Goal: Information Seeking & Learning: Learn about a topic

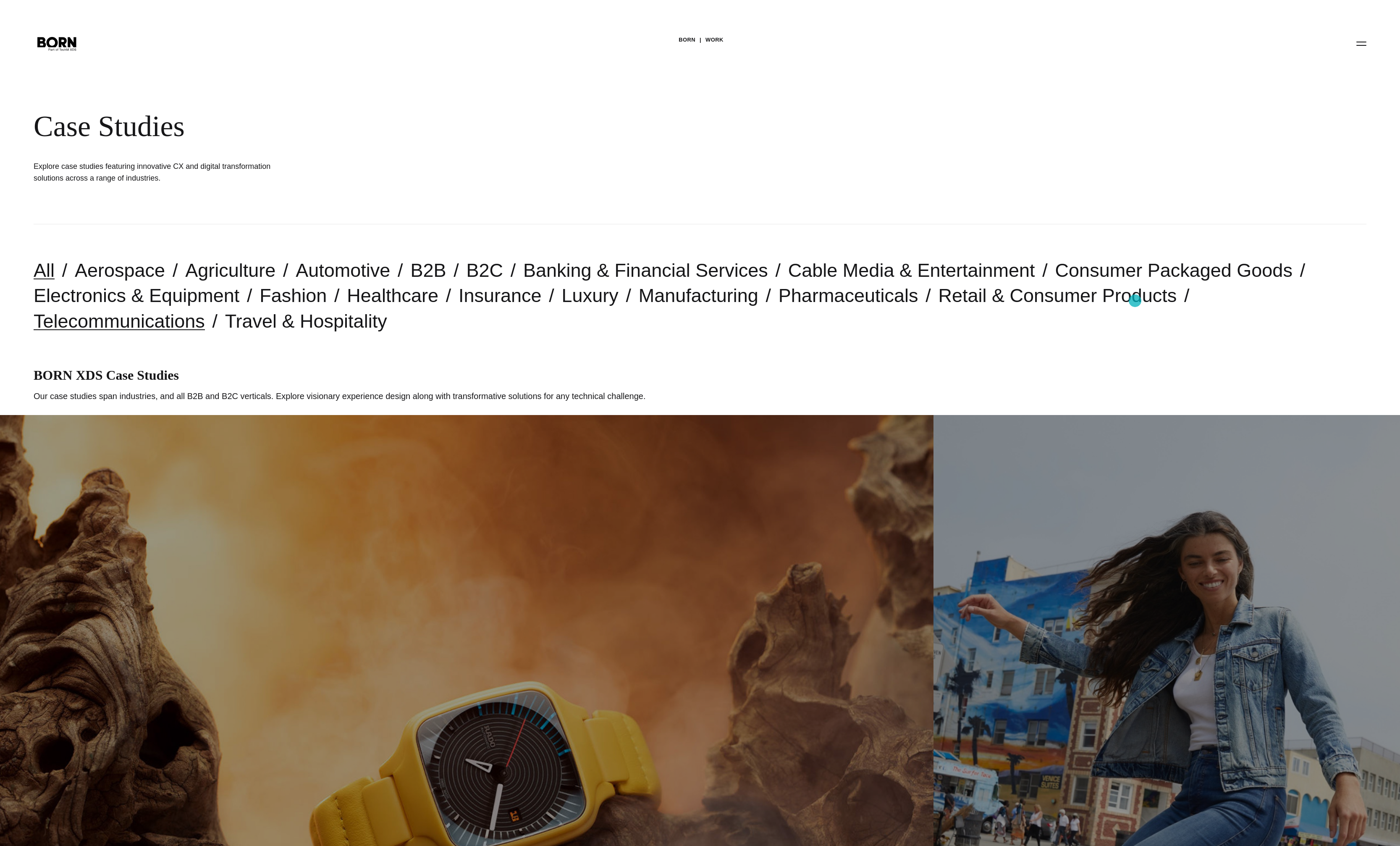
click at [205, 310] on link "Telecommunications" at bounding box center [119, 321] width 171 height 21
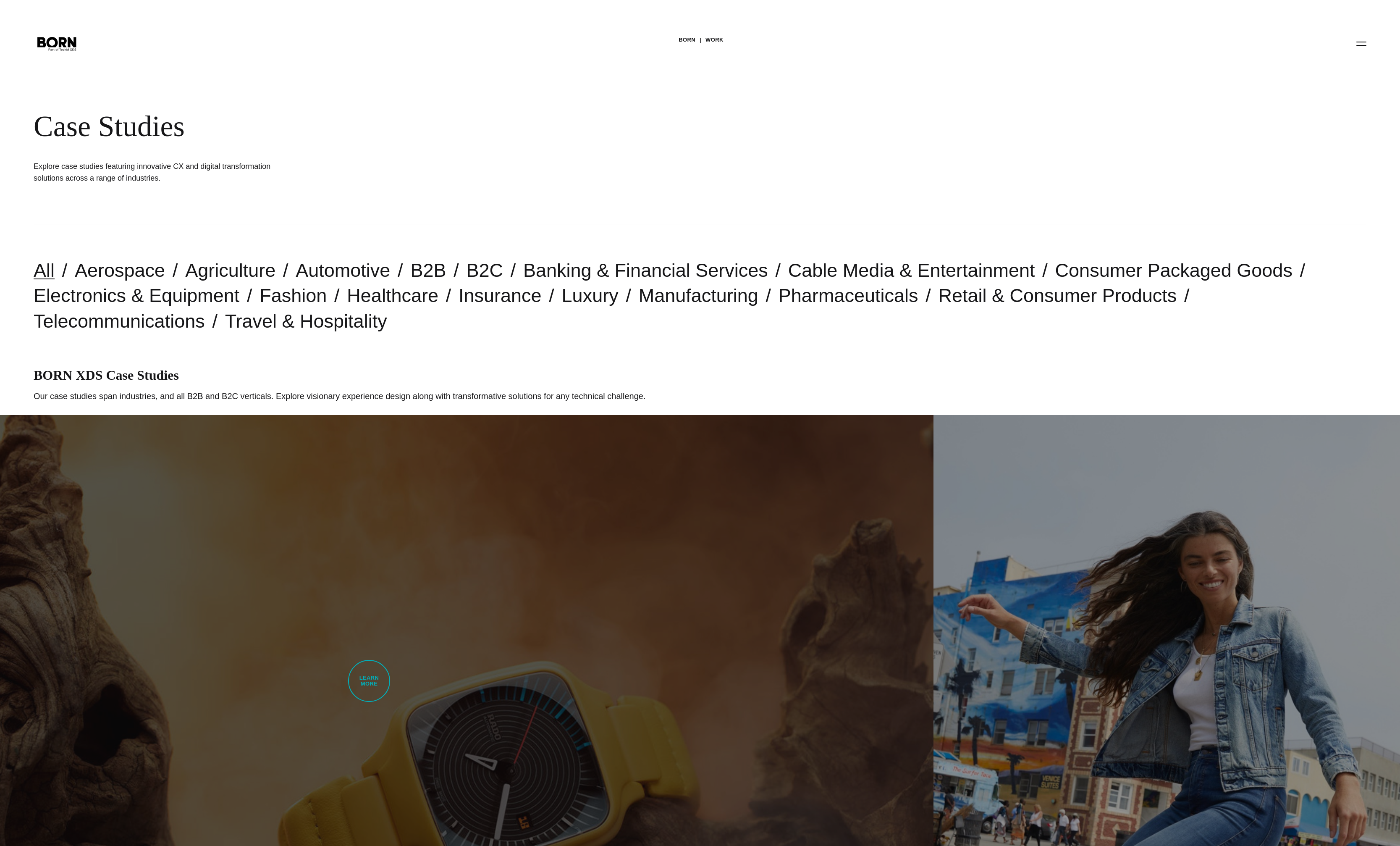
scroll to position [12, 0]
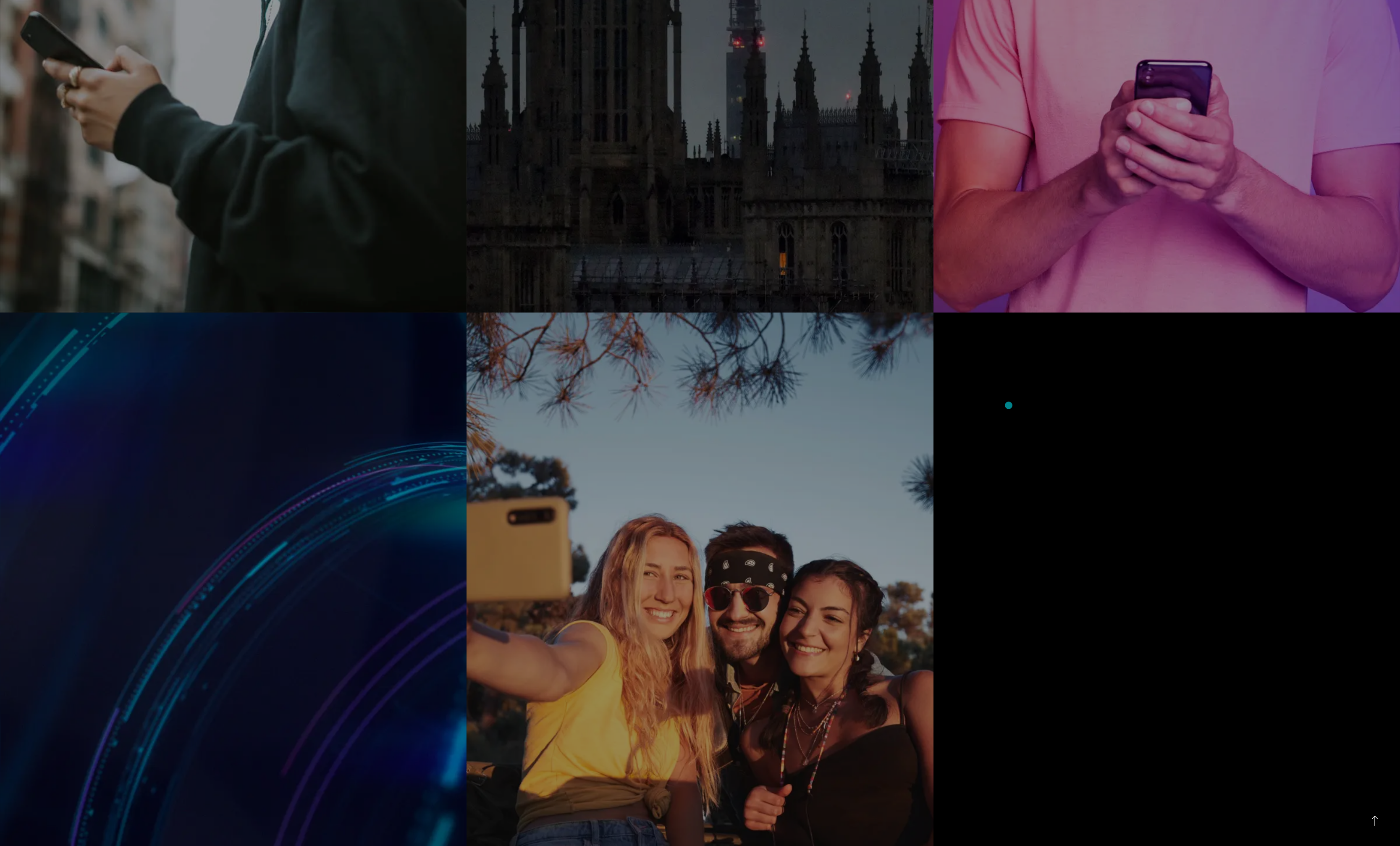
scroll to position [1509, 0]
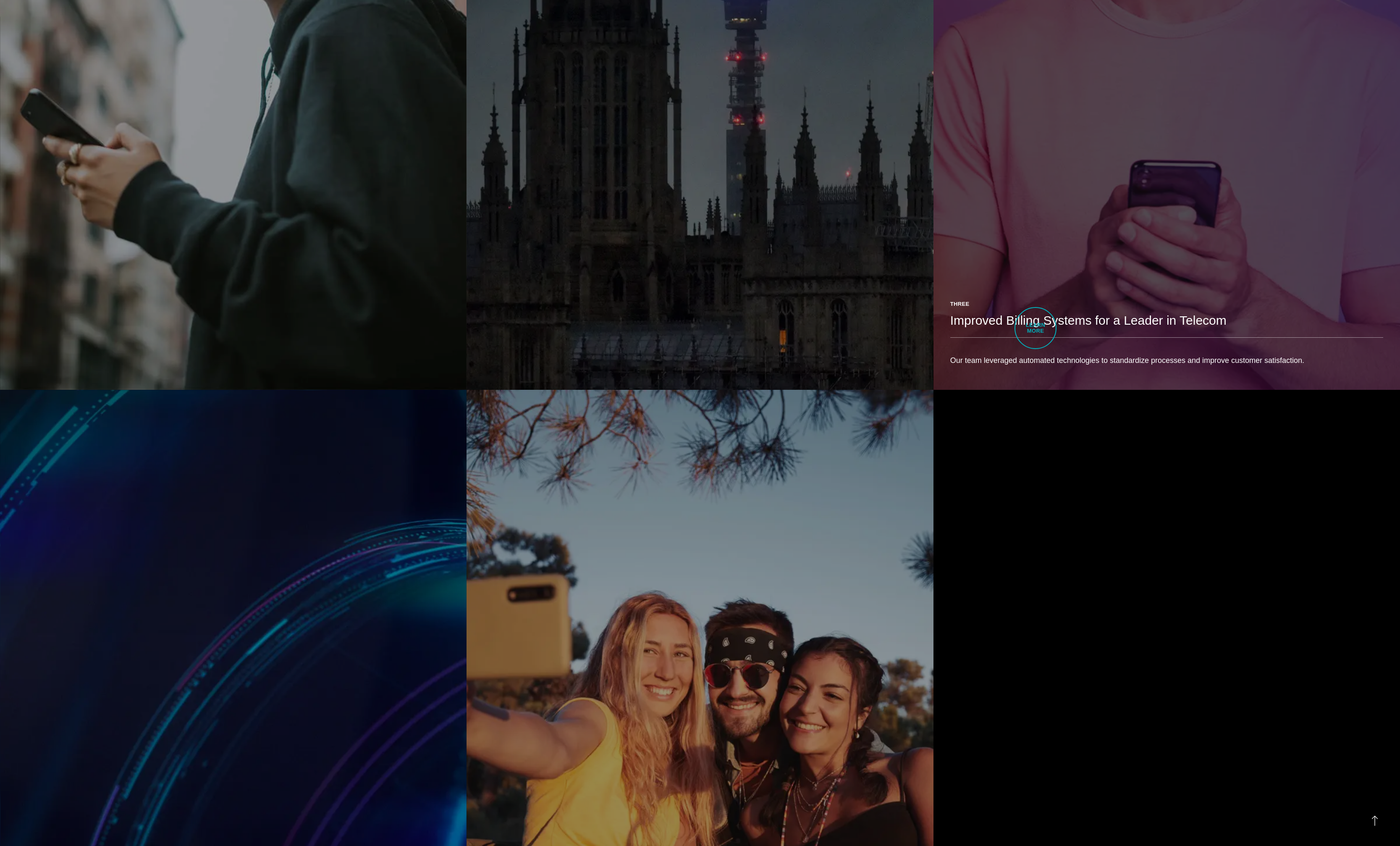
click at [1035, 328] on h2 "Improved Billing Systems for a Leader in Telecom" at bounding box center [1166, 320] width 433 height 17
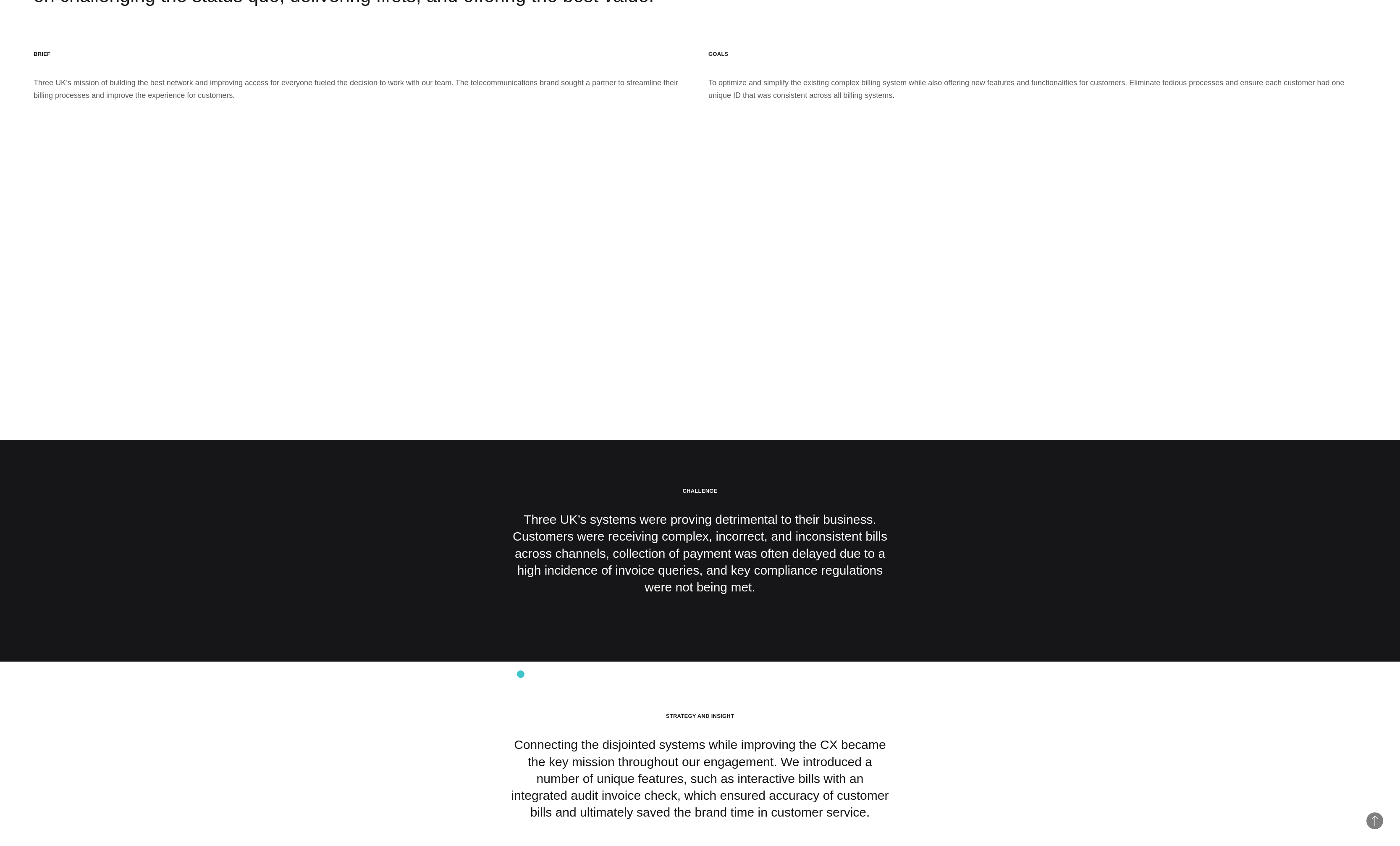
scroll to position [1662, 0]
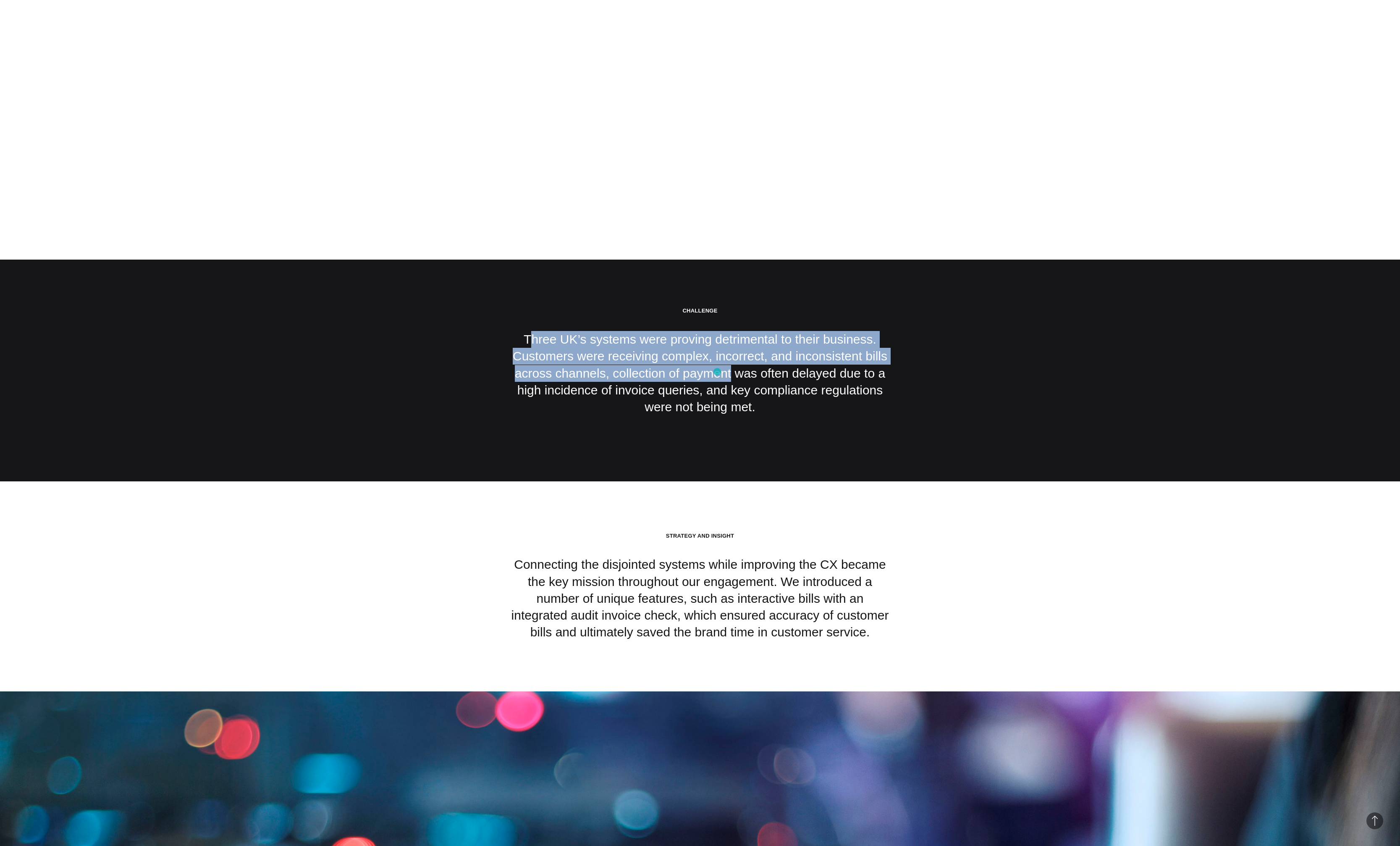
drag, startPoint x: 540, startPoint y: 340, endPoint x: 716, endPoint y: 371, distance: 178.7
click at [717, 371] on p "Three UK’s systems were proving detrimental to their business. Customers were r…" at bounding box center [699, 373] width 378 height 84
click at [716, 371] on p "Three UK’s systems were proving detrimental to their business. Customers were r…" at bounding box center [699, 373] width 378 height 84
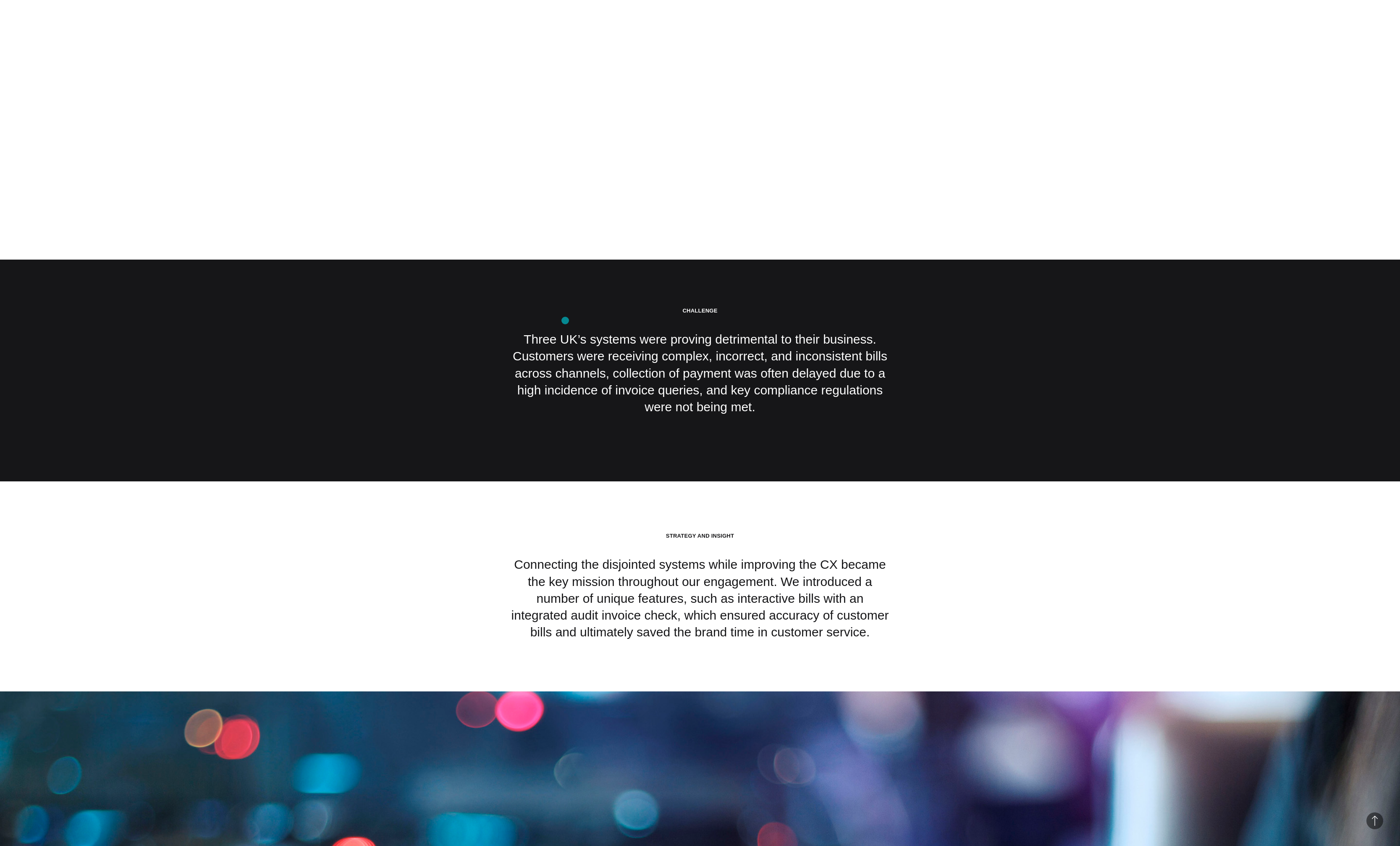
click at [565, 321] on div "Challenge Three UK’s systems were proving detrimental to their business. Custom…" at bounding box center [699, 365] width 378 height 115
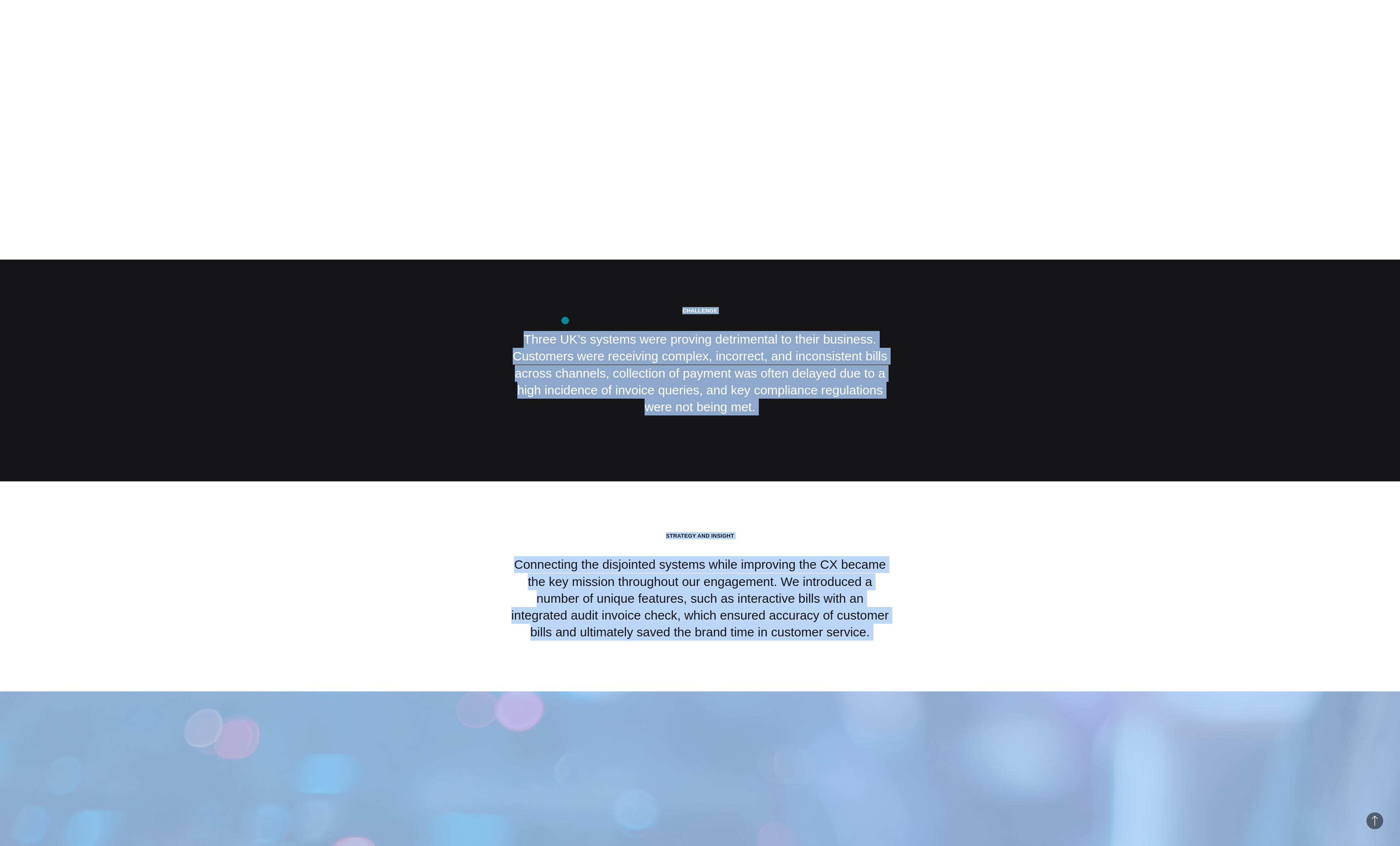
copy body "Skip to content .st0{display:none;} .st1{display:inline;} .st2{font-family:'Hel…"
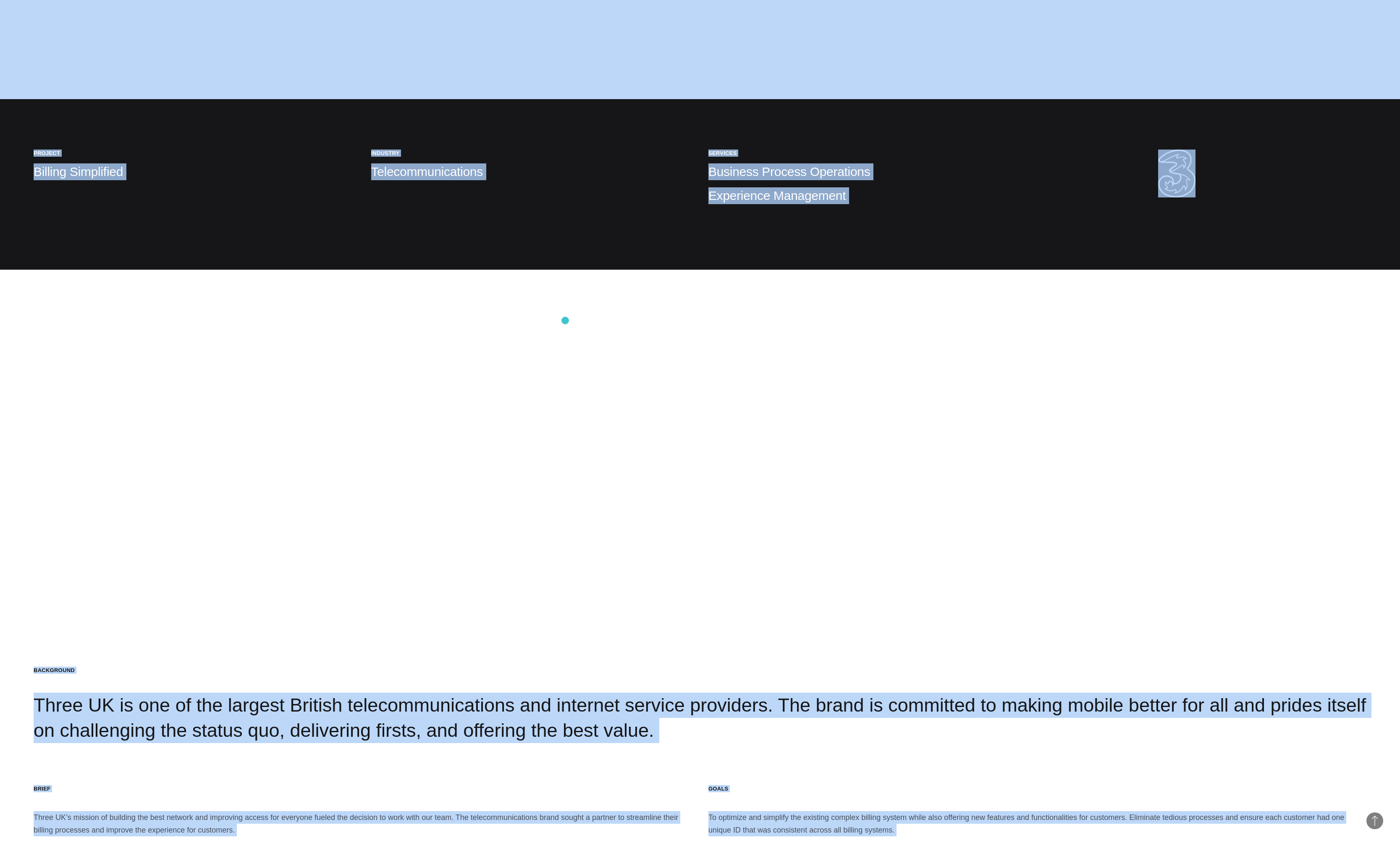
scroll to position [723, 0]
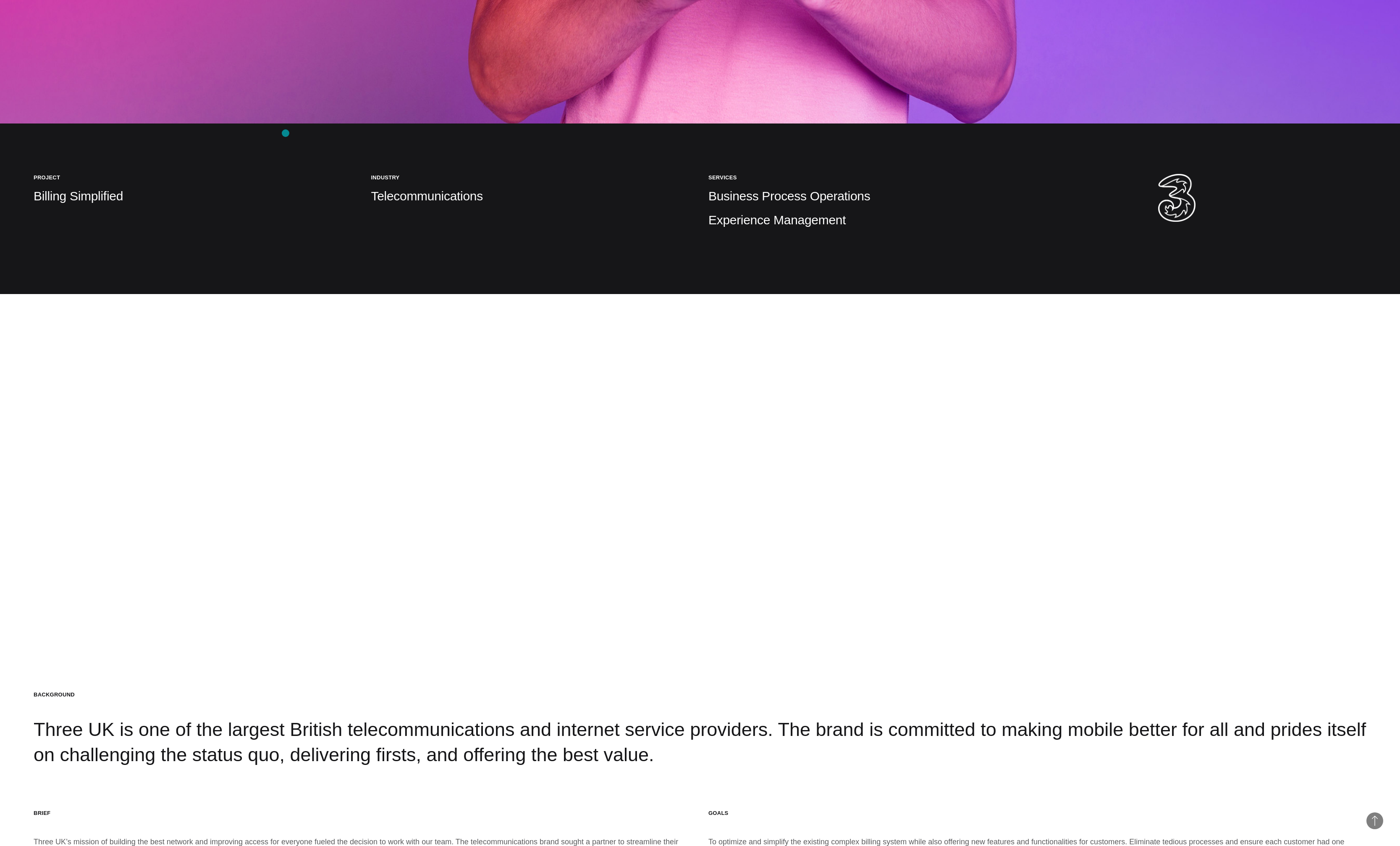
click at [284, 133] on div "Client Three Project Billing Simplified Industry Telecommunications Services Bu…" at bounding box center [700, 209] width 1400 height 171
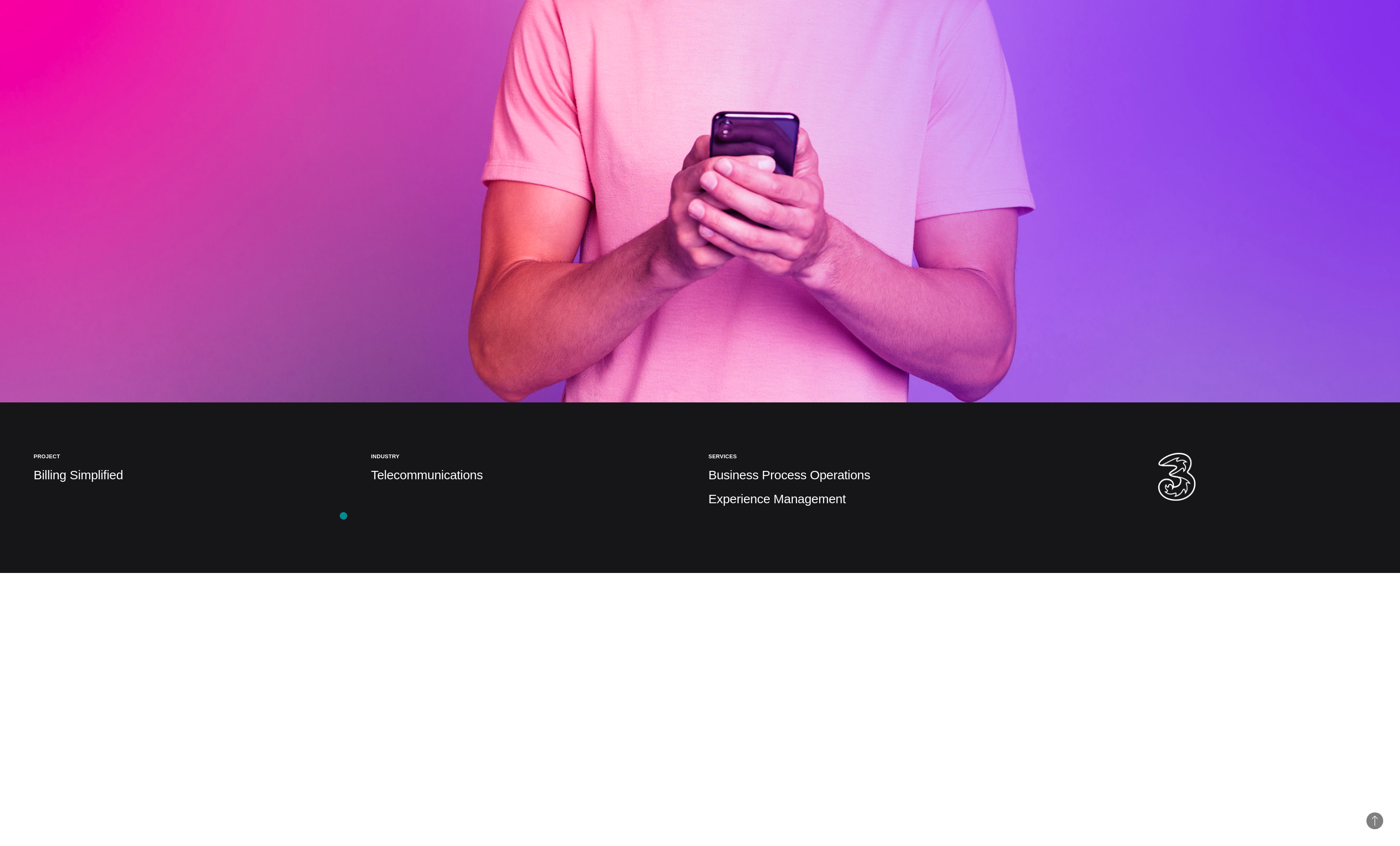
scroll to position [29, 0]
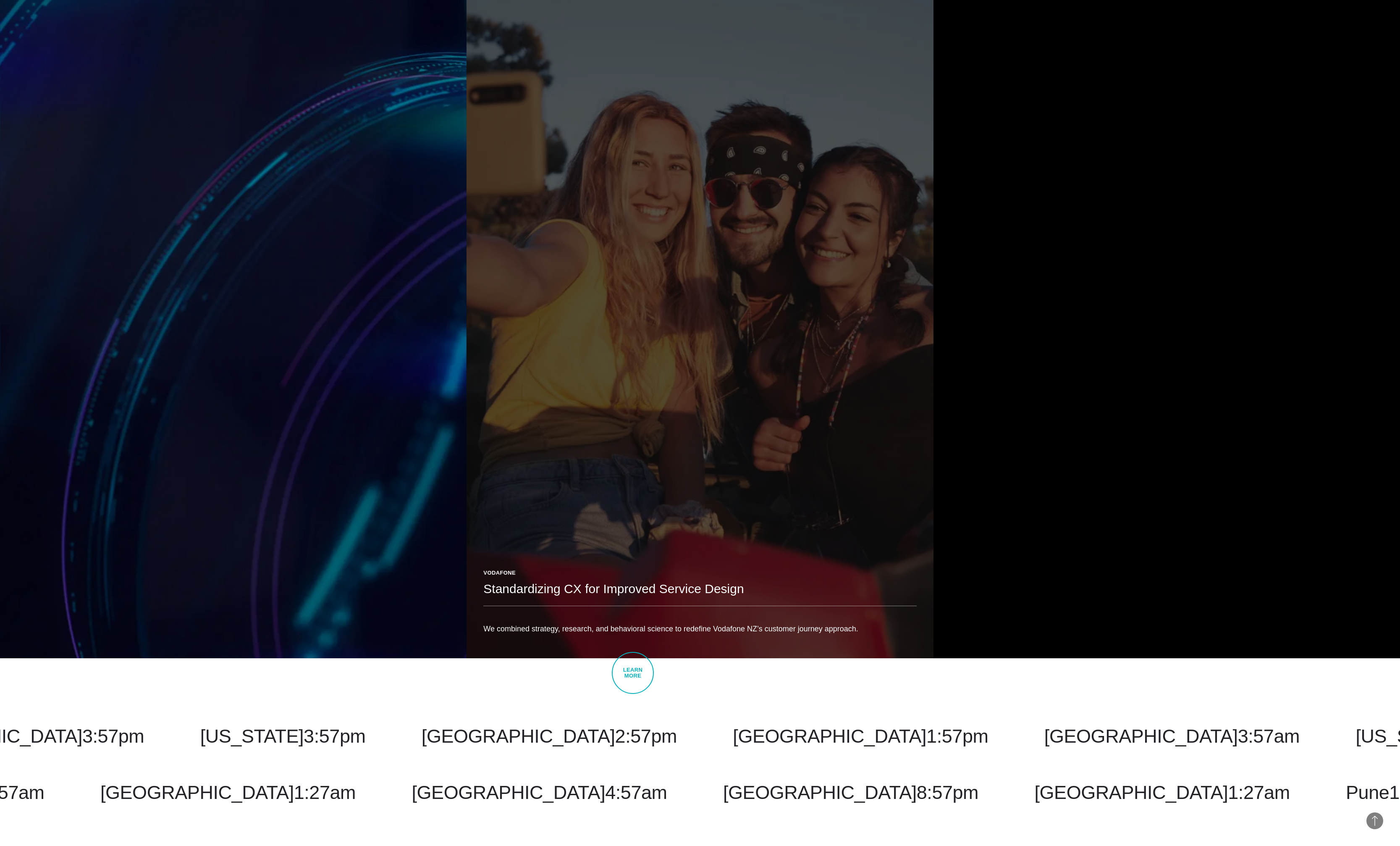
scroll to position [1913, 0]
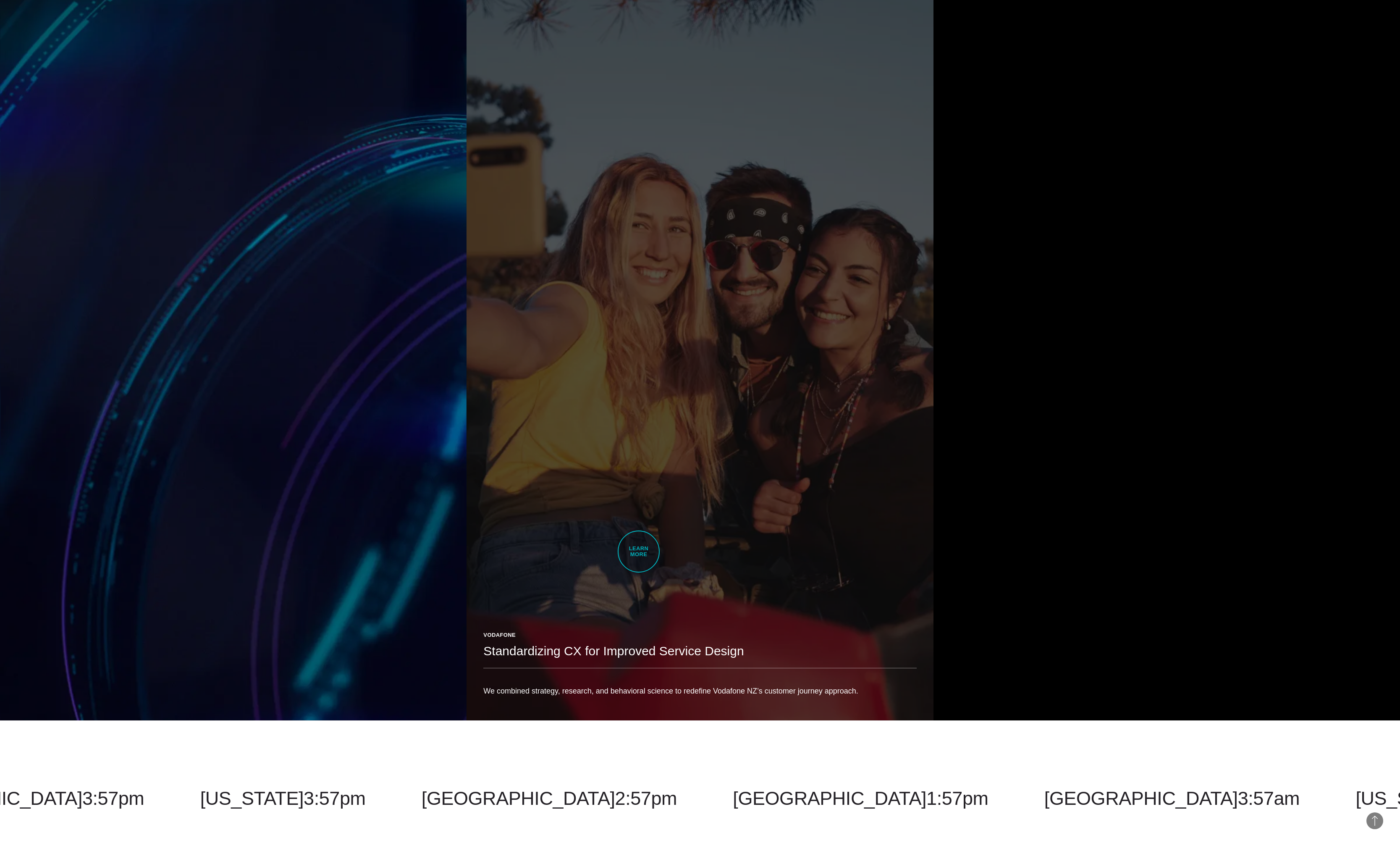
click at [639, 551] on link "Vodafone Standardizing CX for Improved Service Design We combined strategy, res…" at bounding box center [699, 353] width 466 height 735
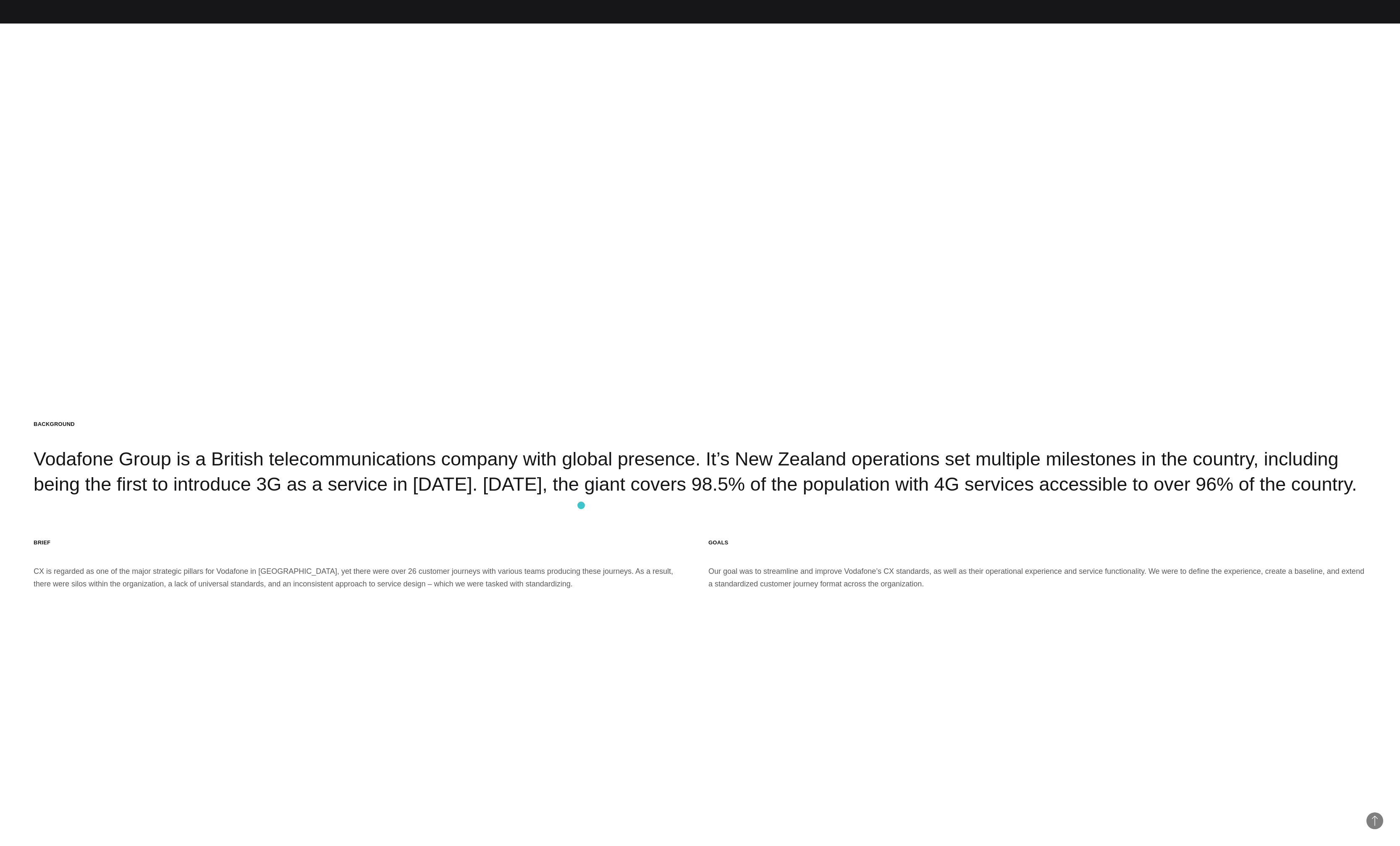
scroll to position [1006, 0]
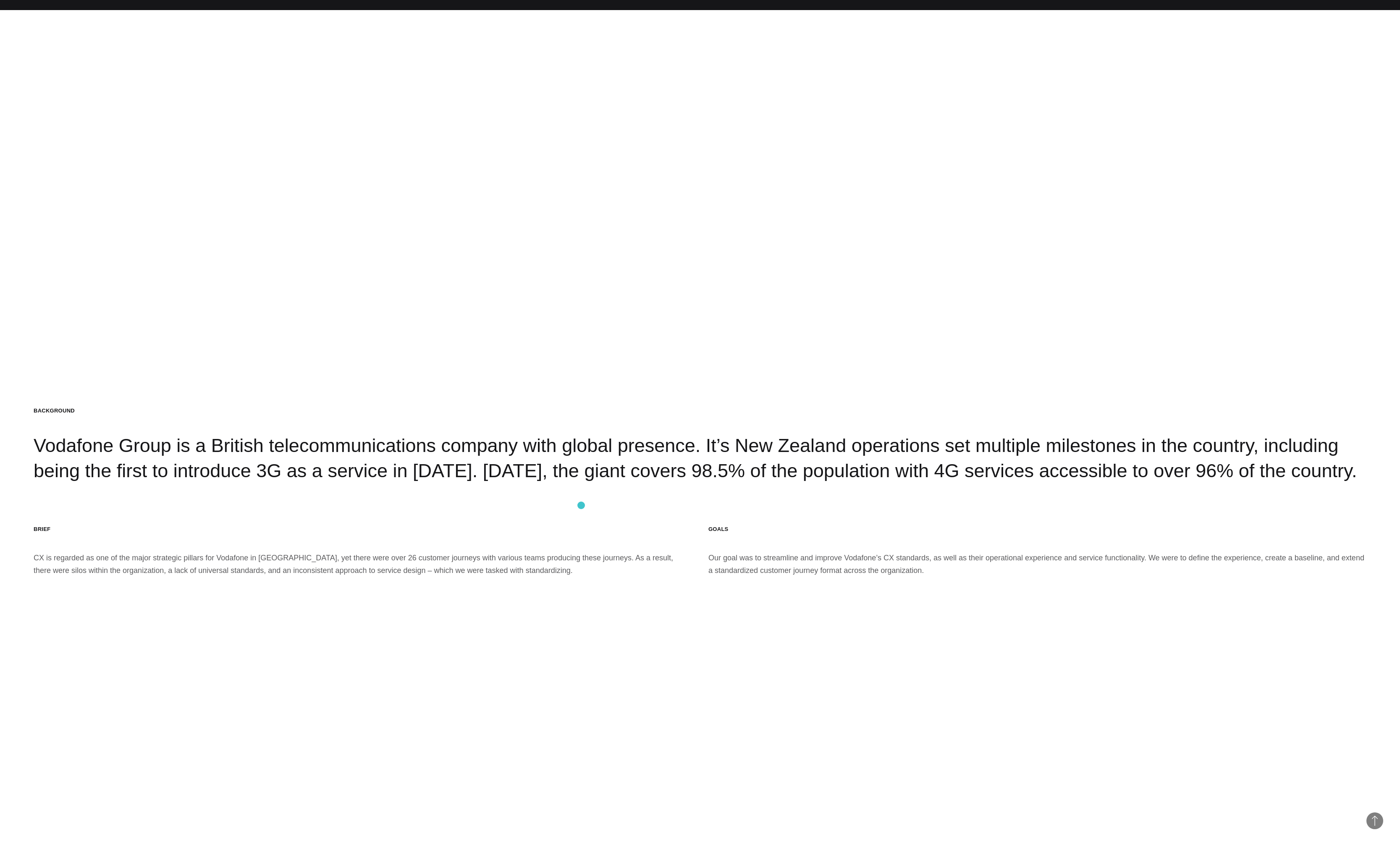
click at [581, 505] on section "Background Vodafone Group is a British telecommunications company with global p…" at bounding box center [700, 492] width 1400 height 846
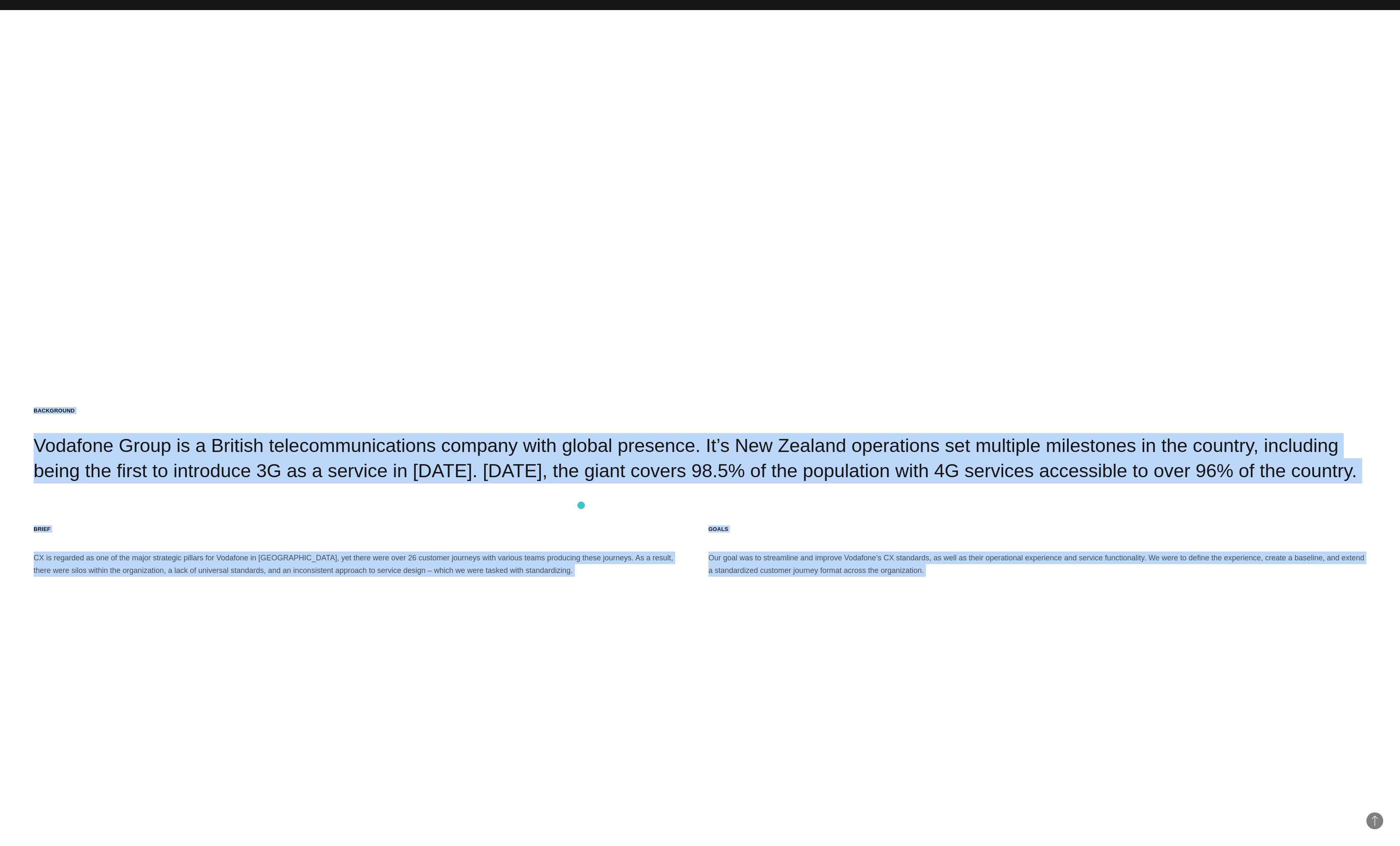
copy body "Skip to content .st0{display:none;} .st1{display:inline;} .st2{font-family:'Hel…"
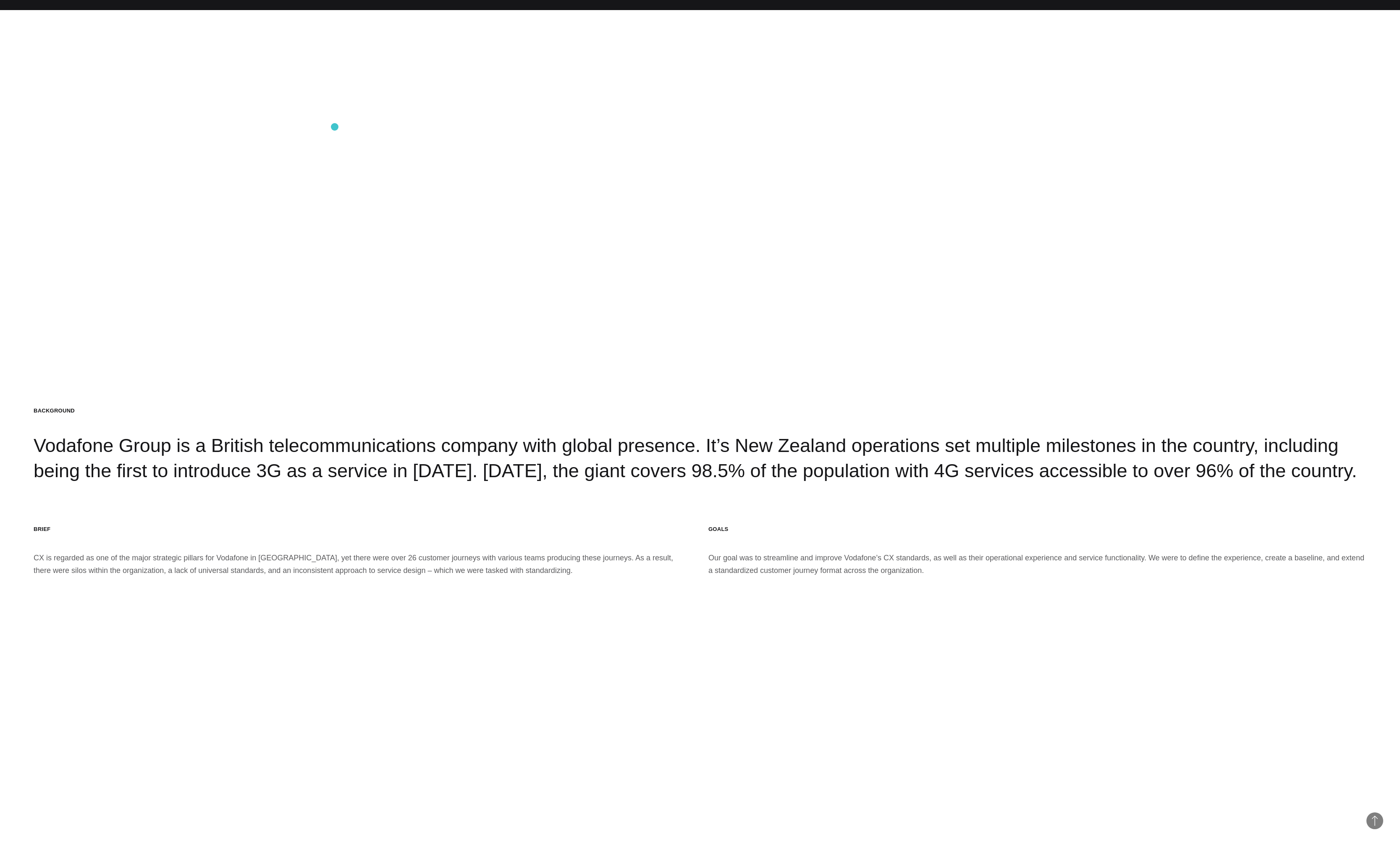
click at [335, 127] on section "Background Vodafone Group is a British telecommunications company with global p…" at bounding box center [700, 492] width 1400 height 846
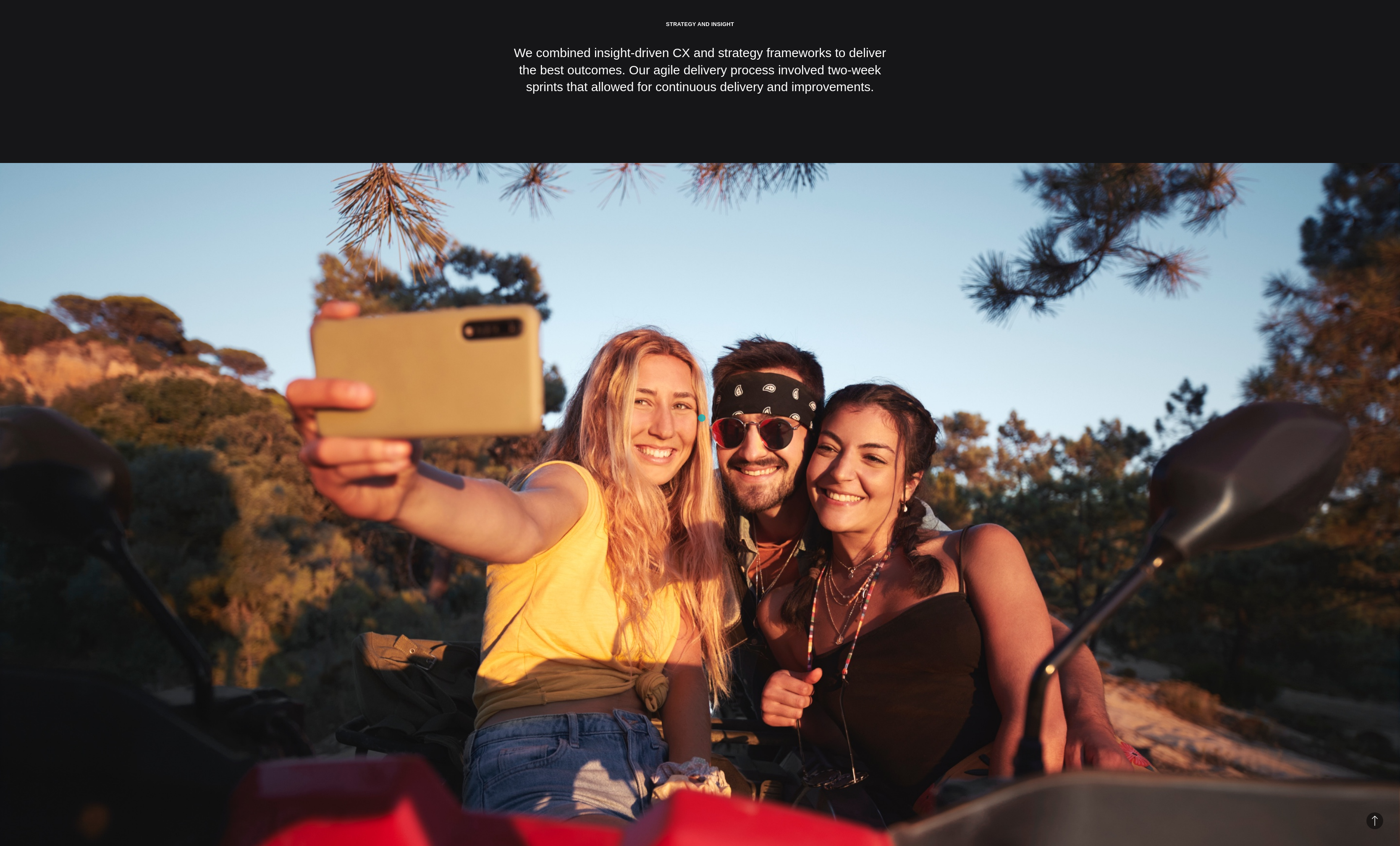
scroll to position [2000, 0]
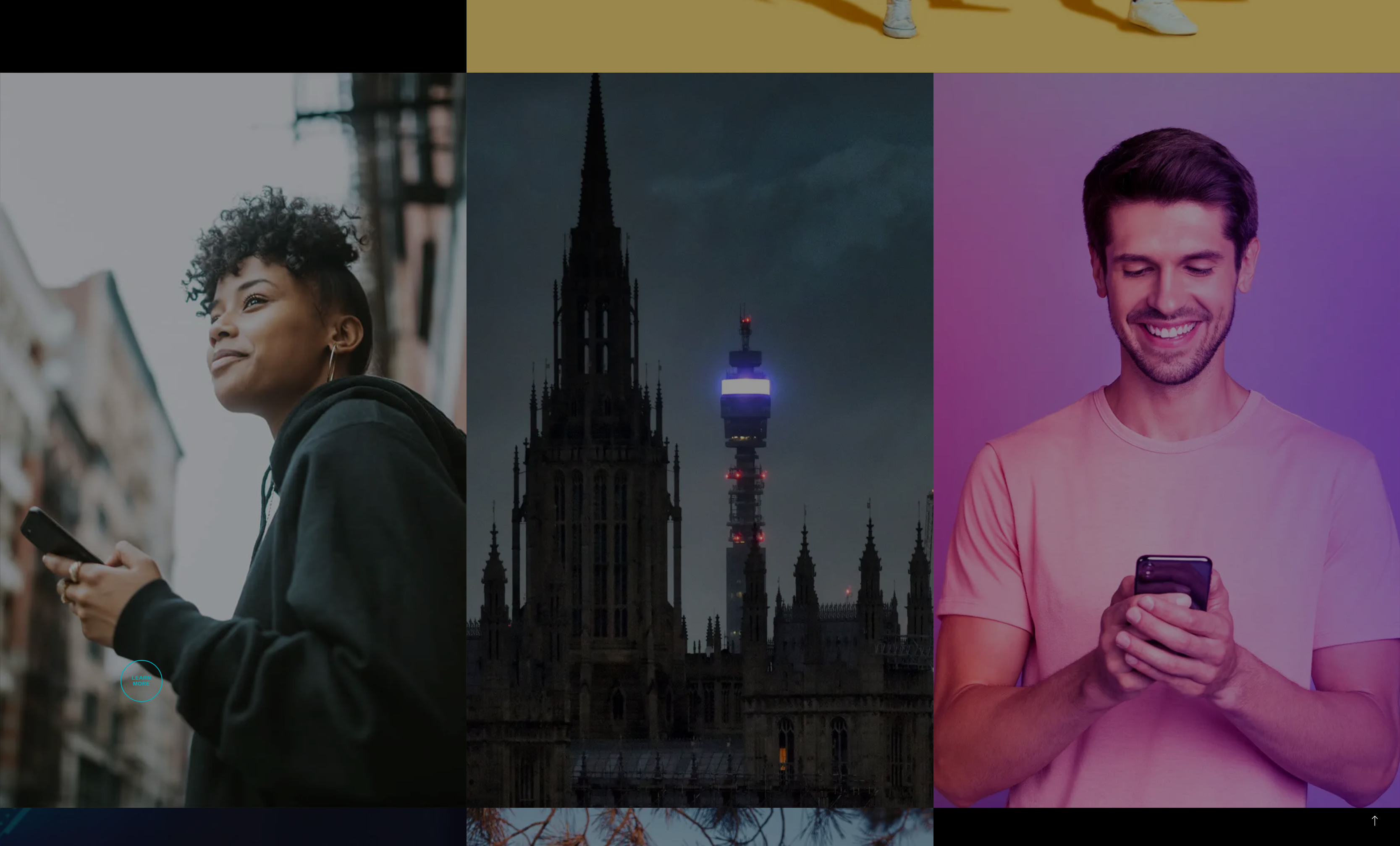
scroll to position [1098, 0]
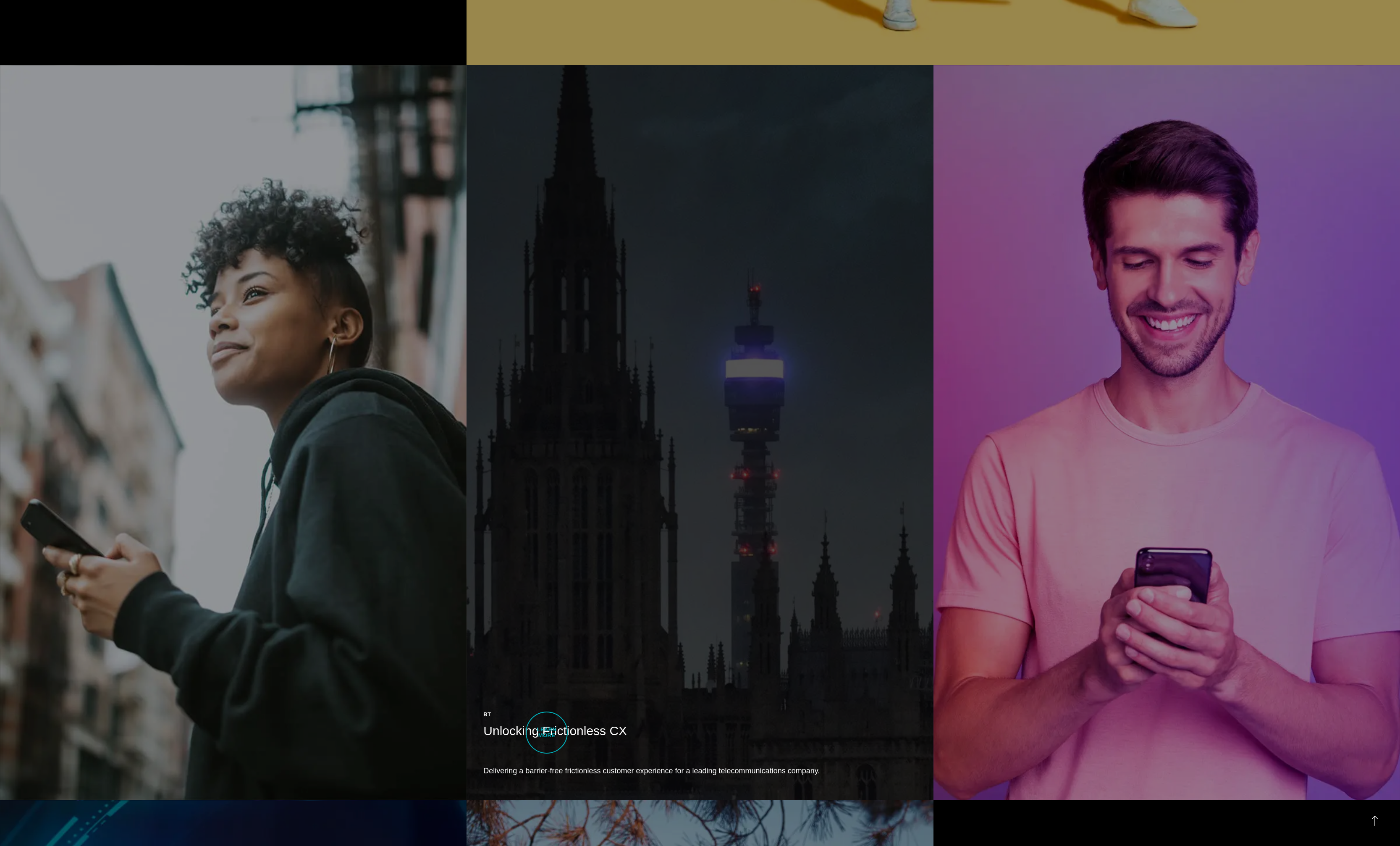
click at [547, 732] on h2 "Unlocking Frictionless CX" at bounding box center [699, 731] width 433 height 17
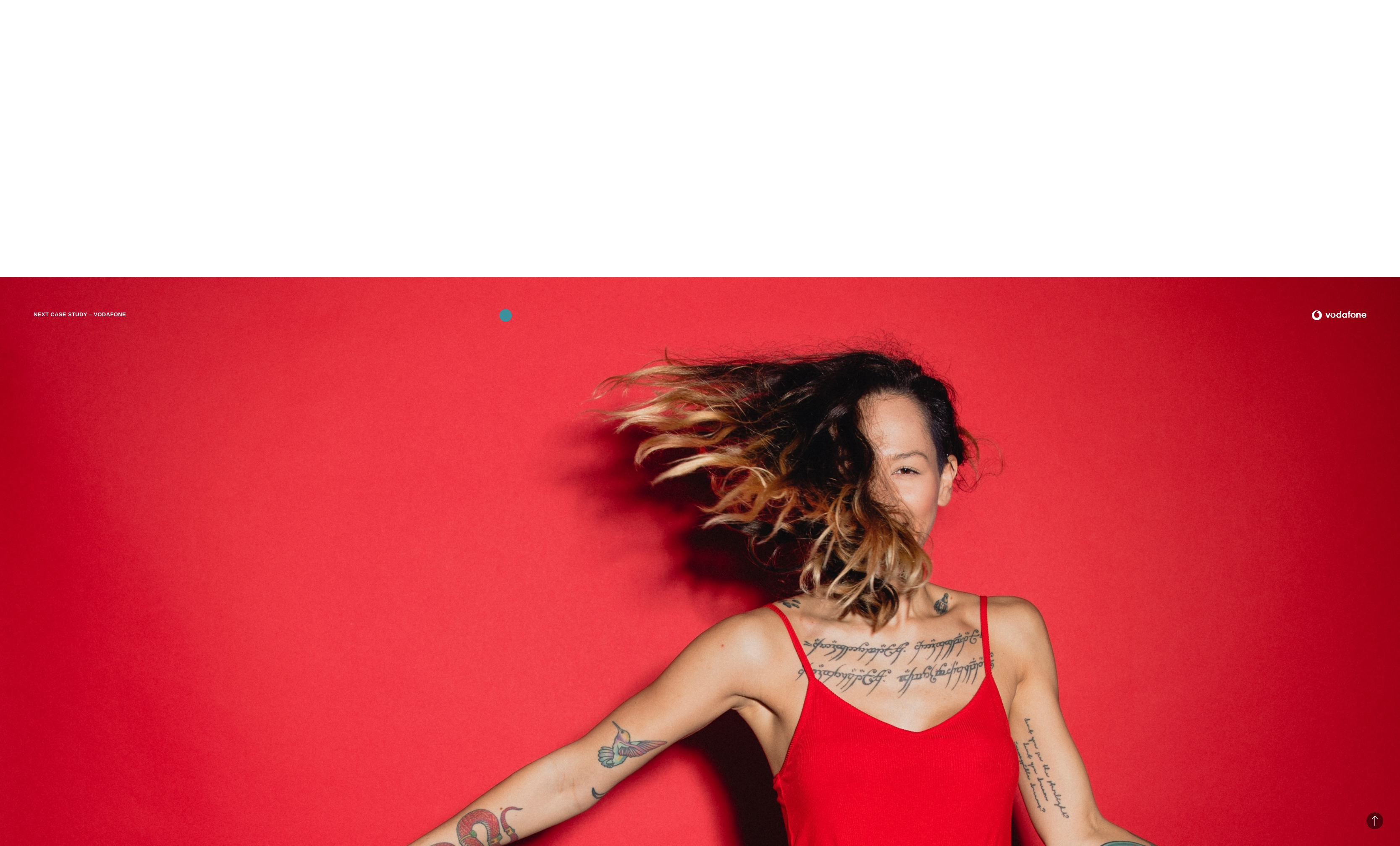
scroll to position [3511, 0]
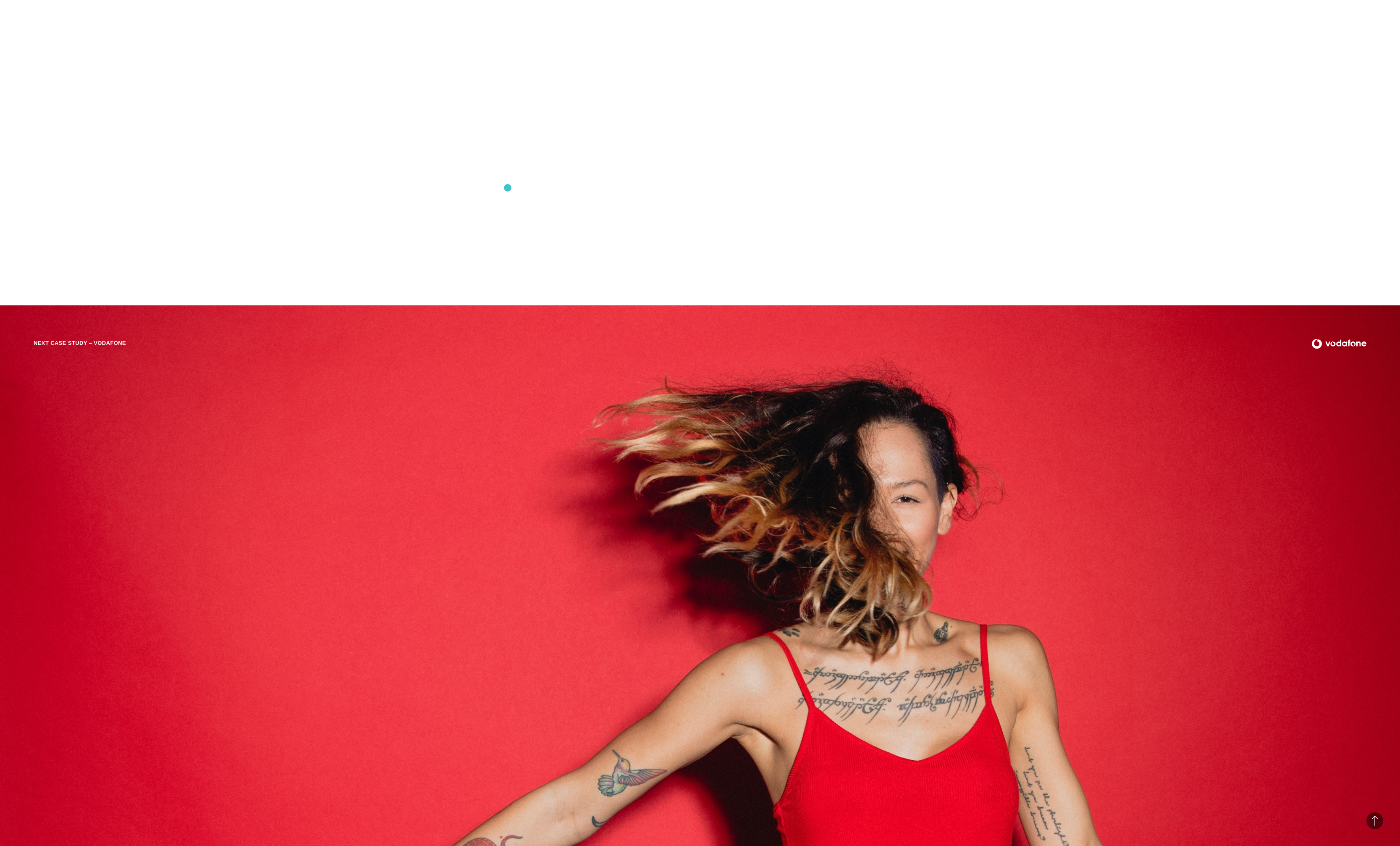
copy body "Lore ip dolorsi .am6{consect:adip;} .el0{seddoei:tempor;} .in0{utla-etdolo:'Mag…"
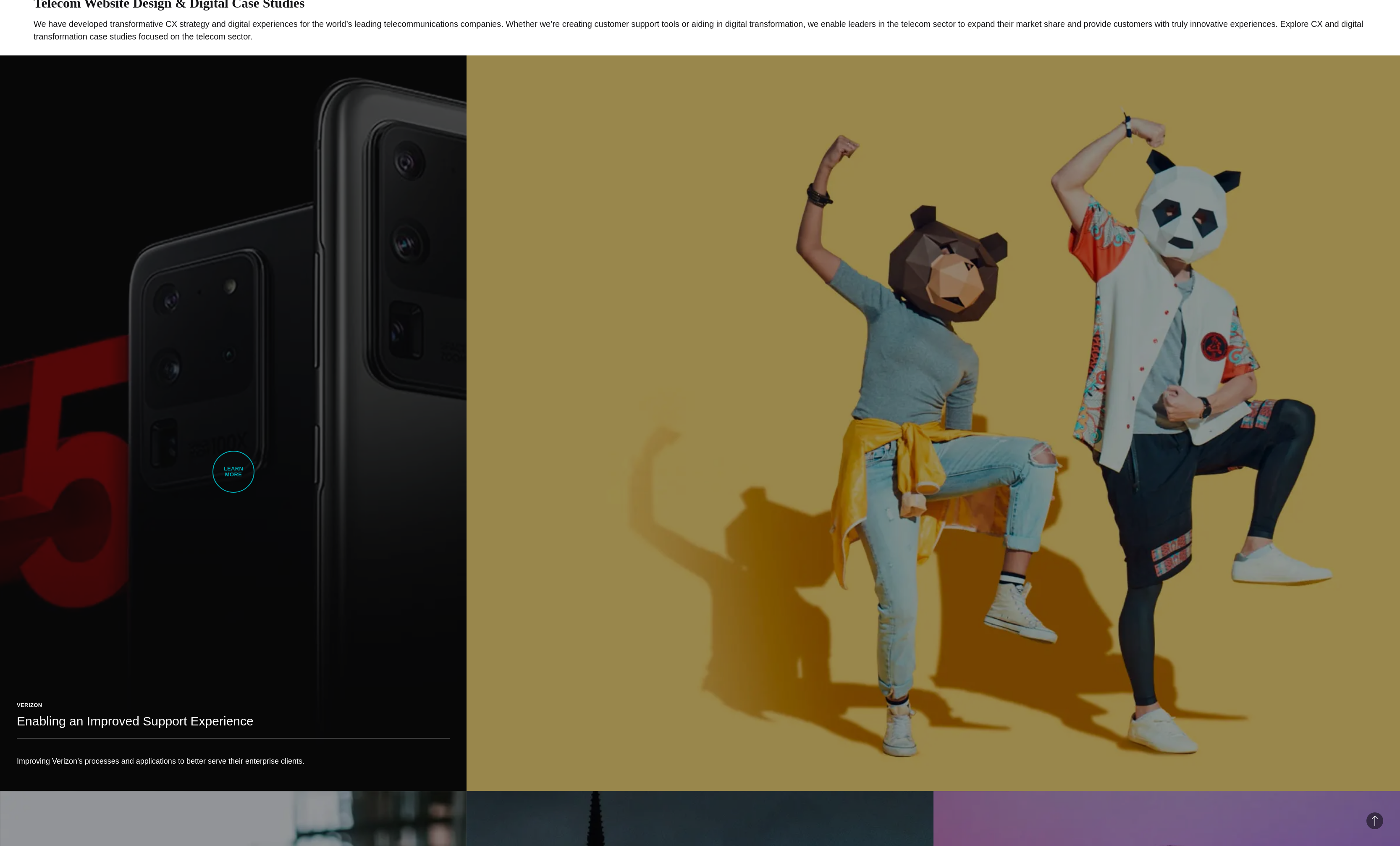
scroll to position [463, 0]
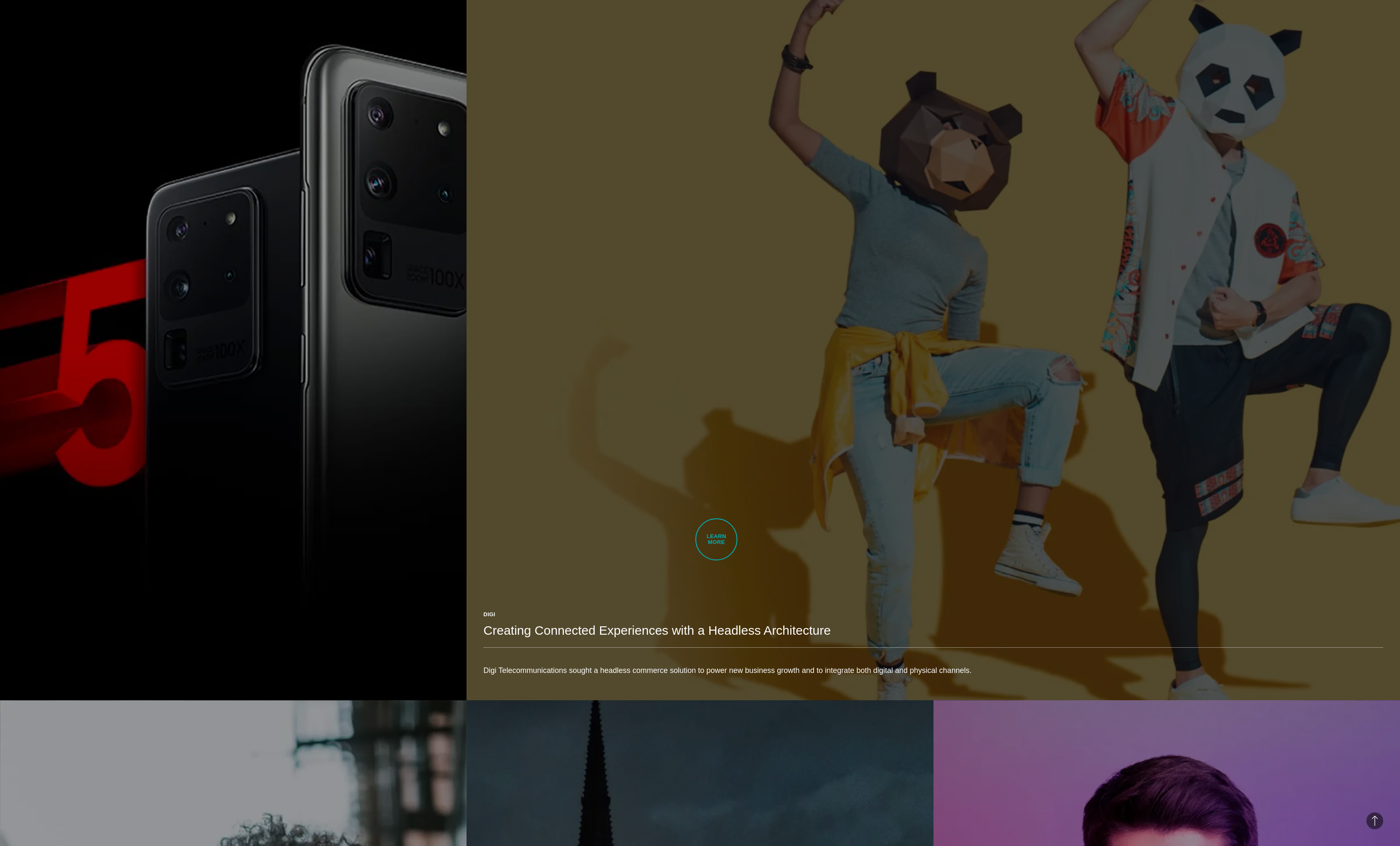
click at [716, 539] on link "Digi Creating Connected Experiences with a Headless Architecture Digi Telecommu…" at bounding box center [933, 332] width 934 height 735
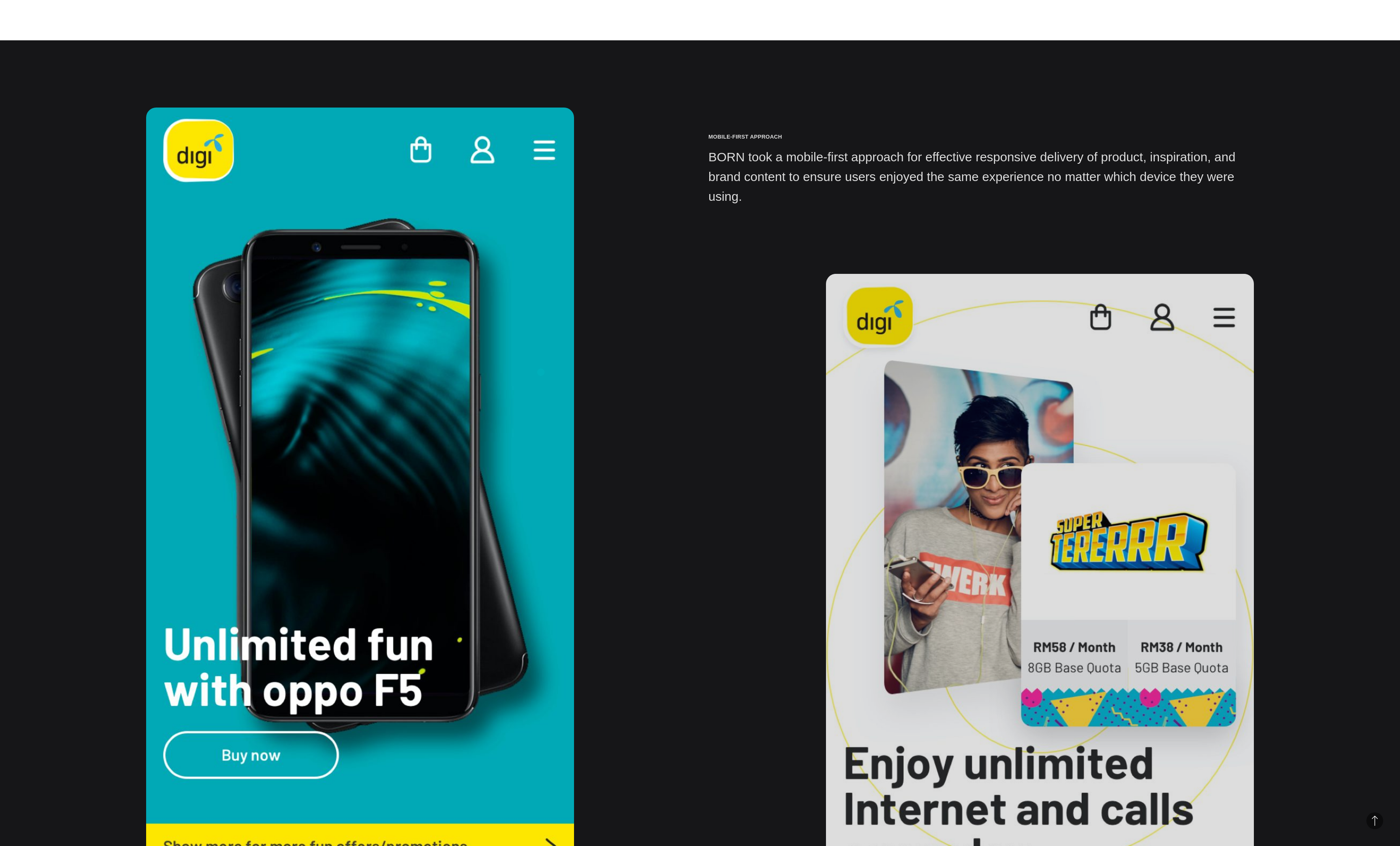
scroll to position [14074, 0]
